Goal: Task Accomplishment & Management: Manage account settings

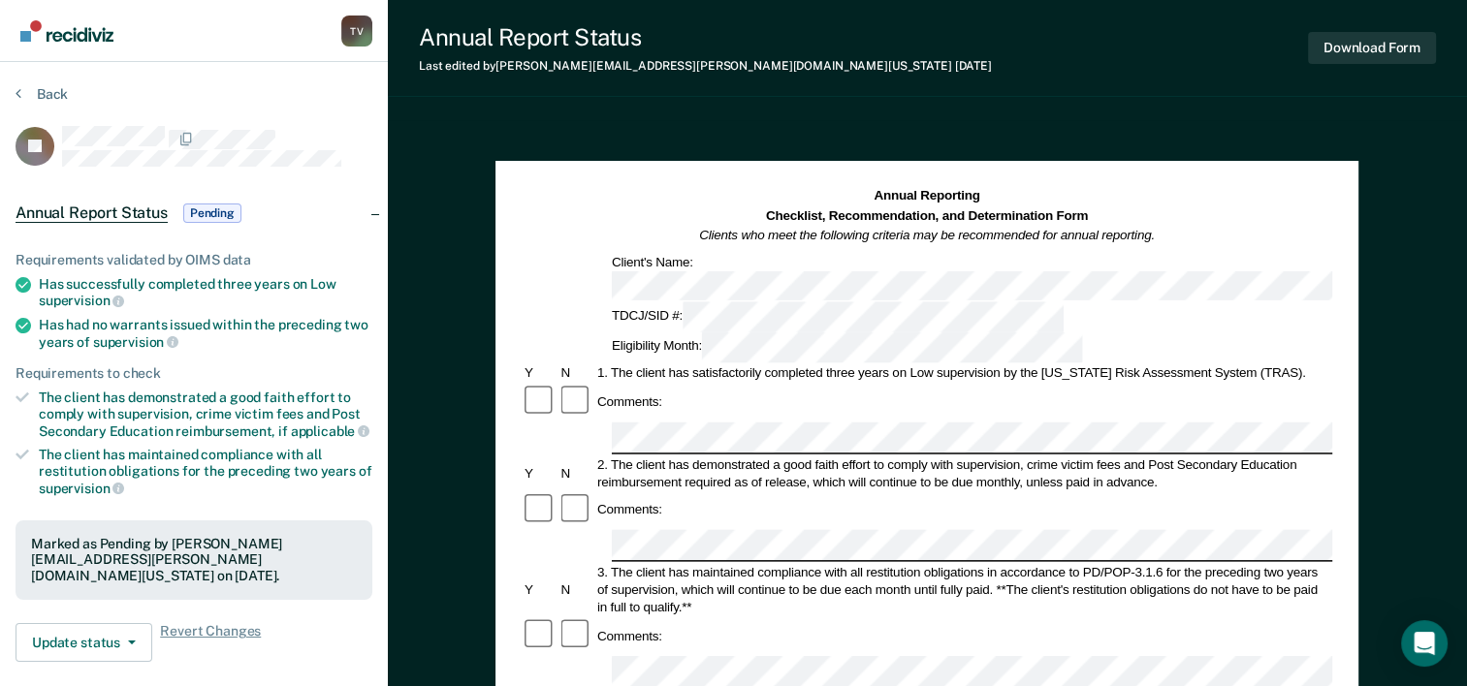
click at [29, 35] on img "Go to Recidiviz Home" at bounding box center [66, 30] width 93 height 21
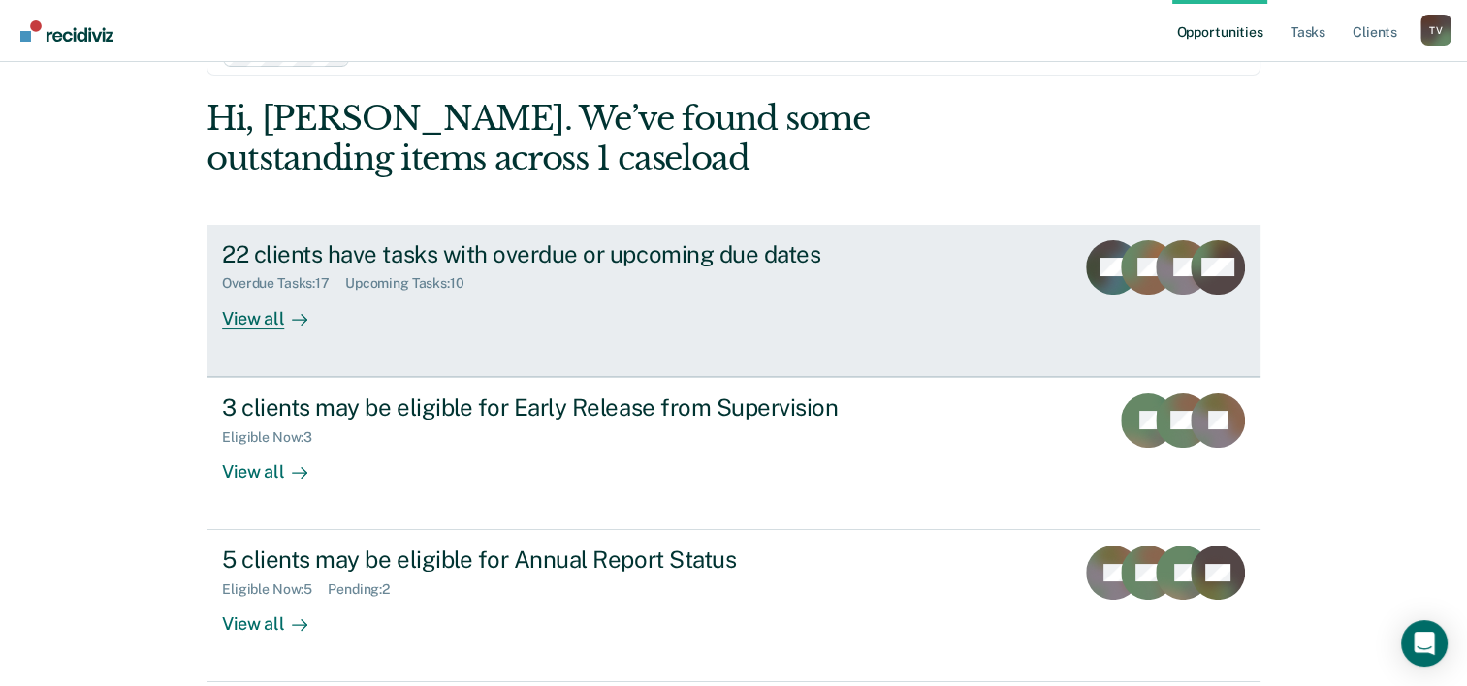
scroll to position [137, 0]
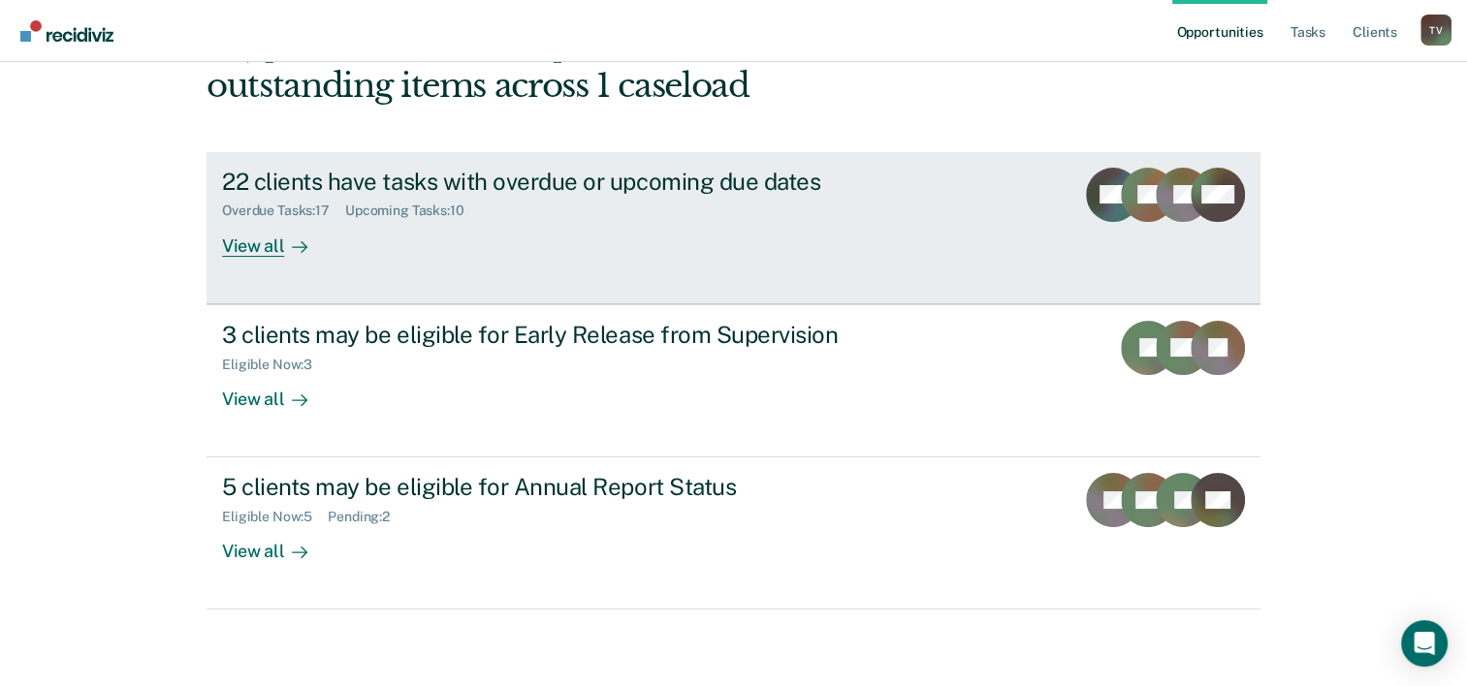
click at [270, 248] on div "View all" at bounding box center [276, 238] width 109 height 38
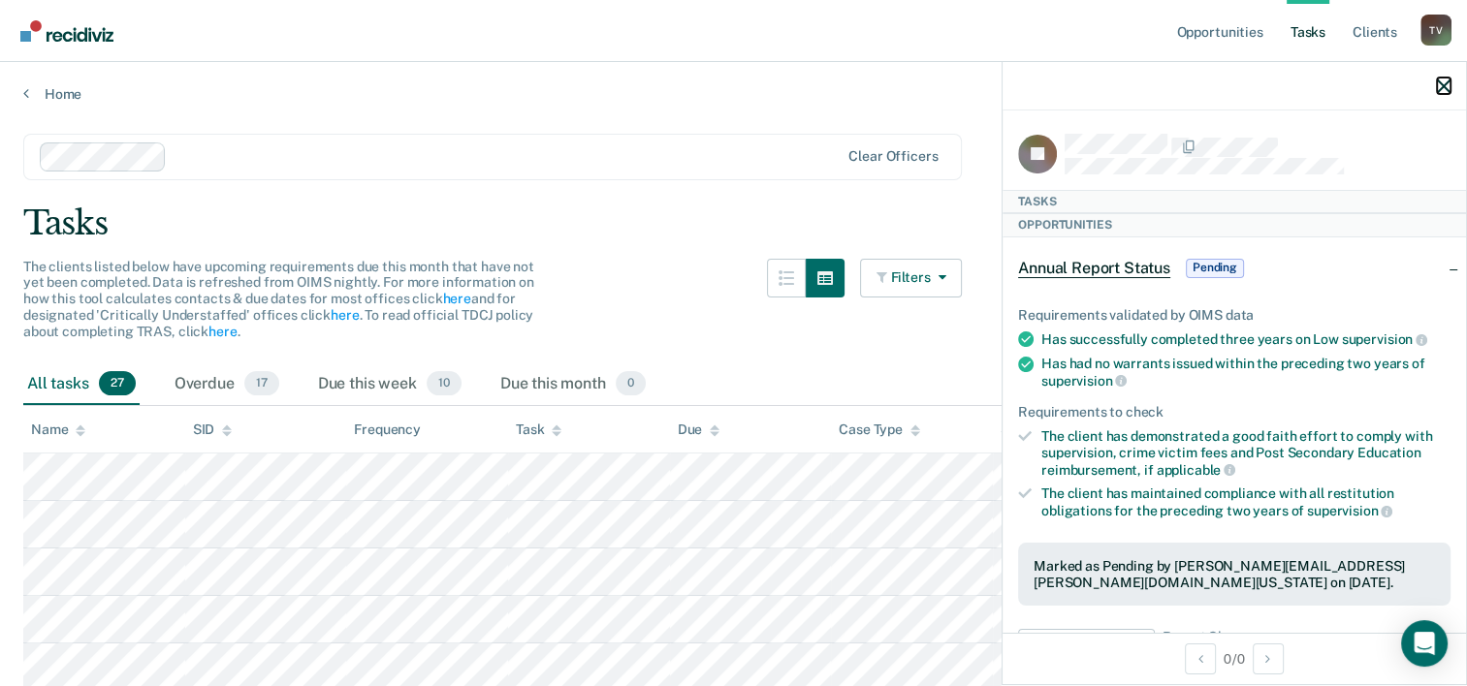
click at [1437, 85] on icon "button" at bounding box center [1444, 87] width 14 height 14
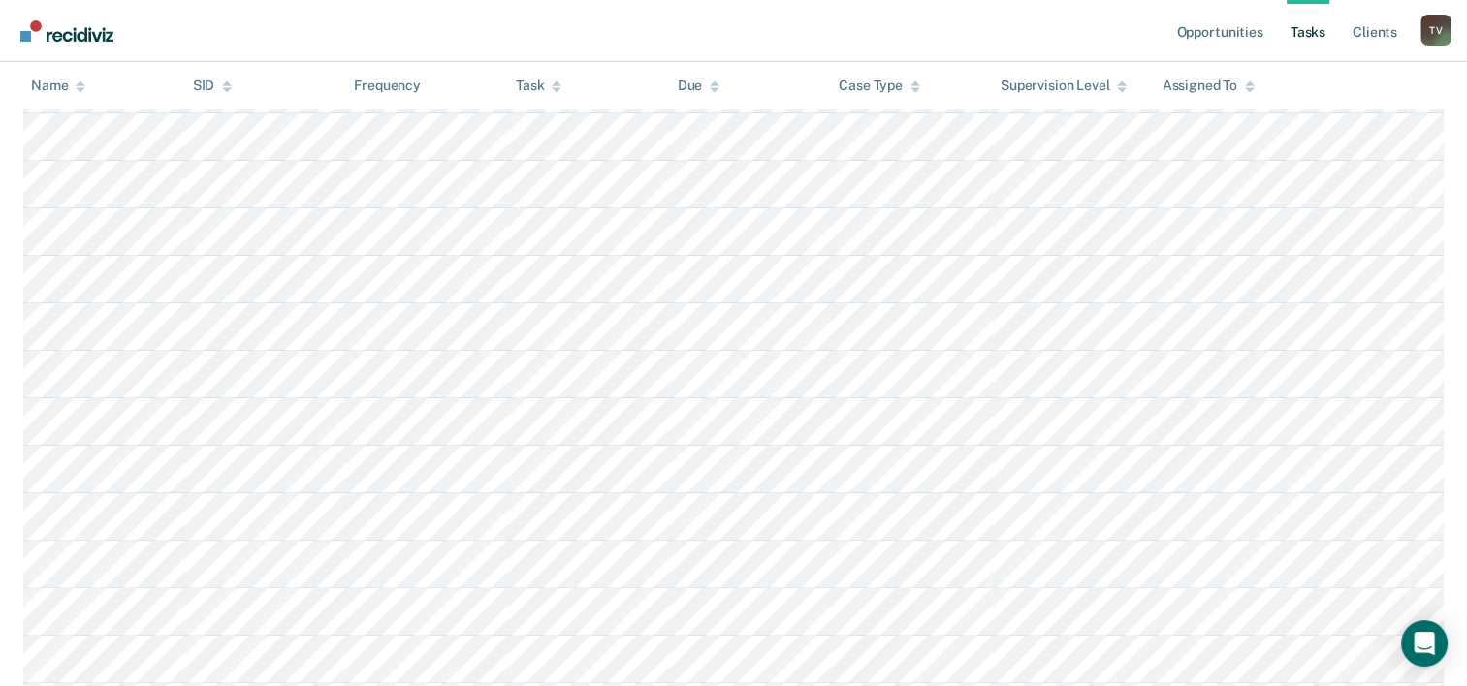
scroll to position [291, 0]
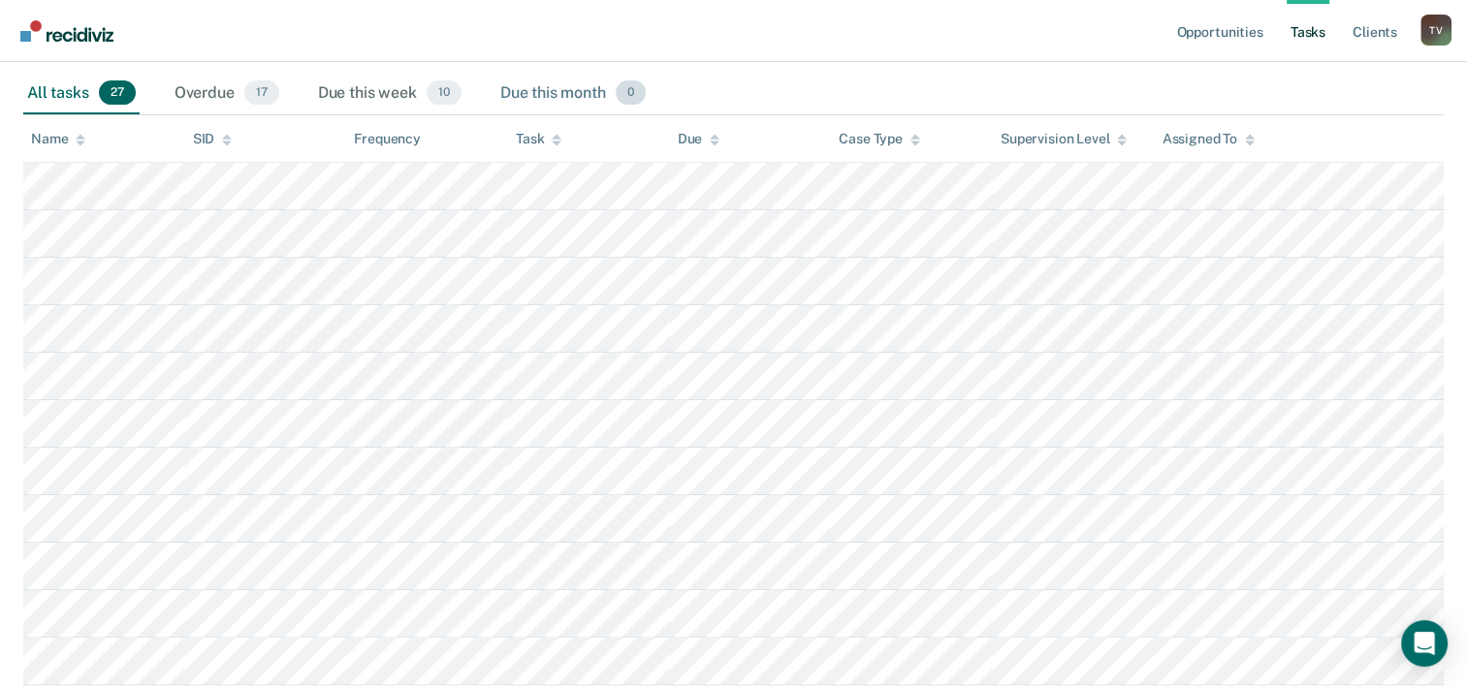
click at [561, 88] on div "Due this month 0" at bounding box center [572, 94] width 153 height 43
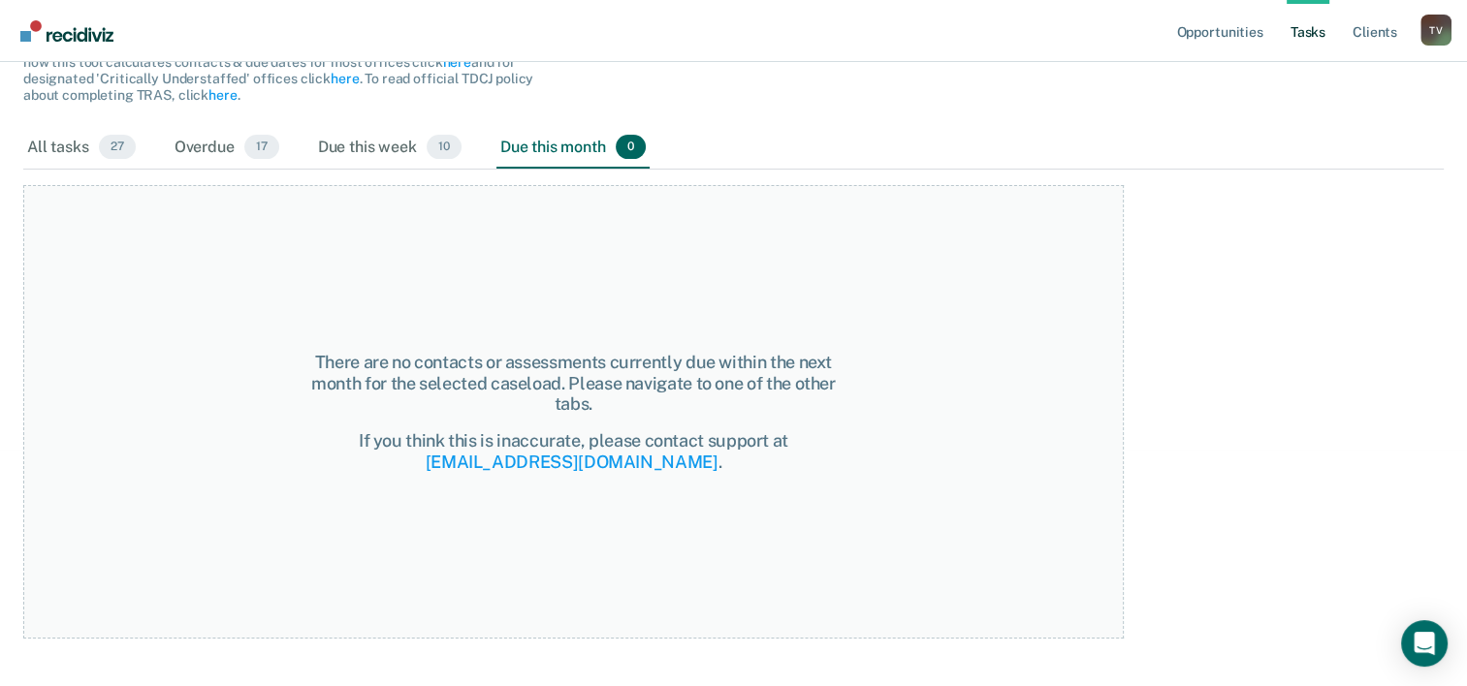
scroll to position [236, 0]
click at [78, 156] on div "All tasks 27" at bounding box center [81, 149] width 116 height 43
